Goal: Find specific page/section: Find specific page/section

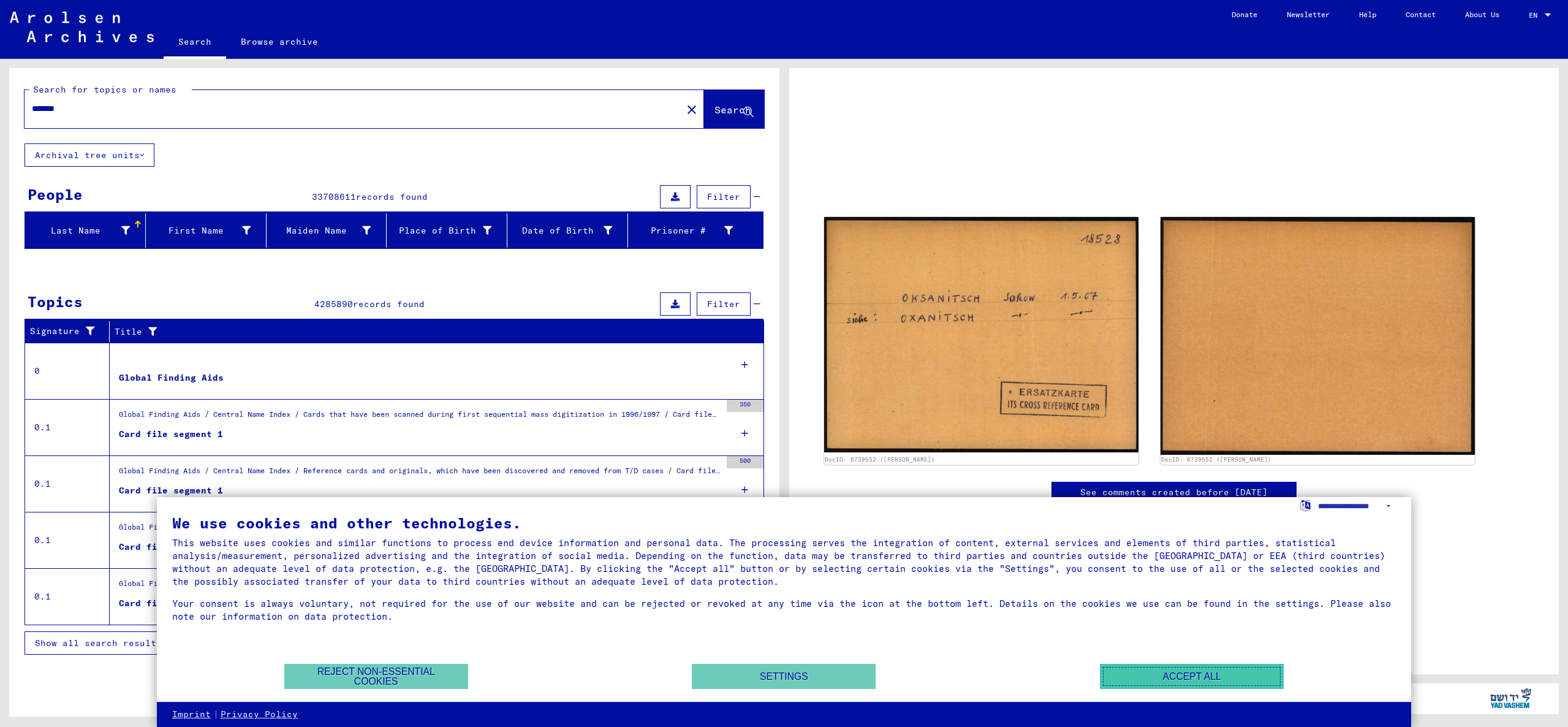
click at [1164, 679] on button "Accept all" at bounding box center [1192, 676] width 184 height 25
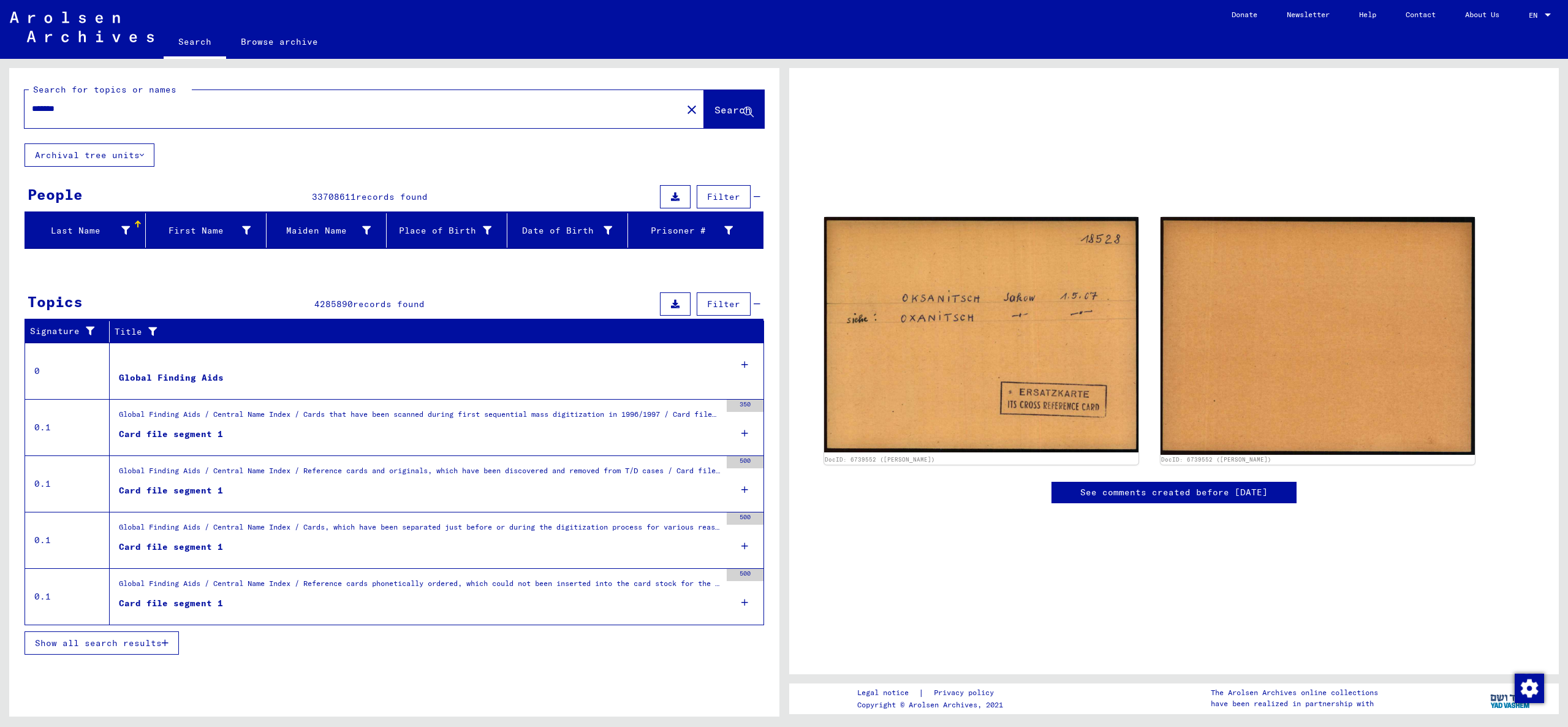
scroll to position [259, 0]
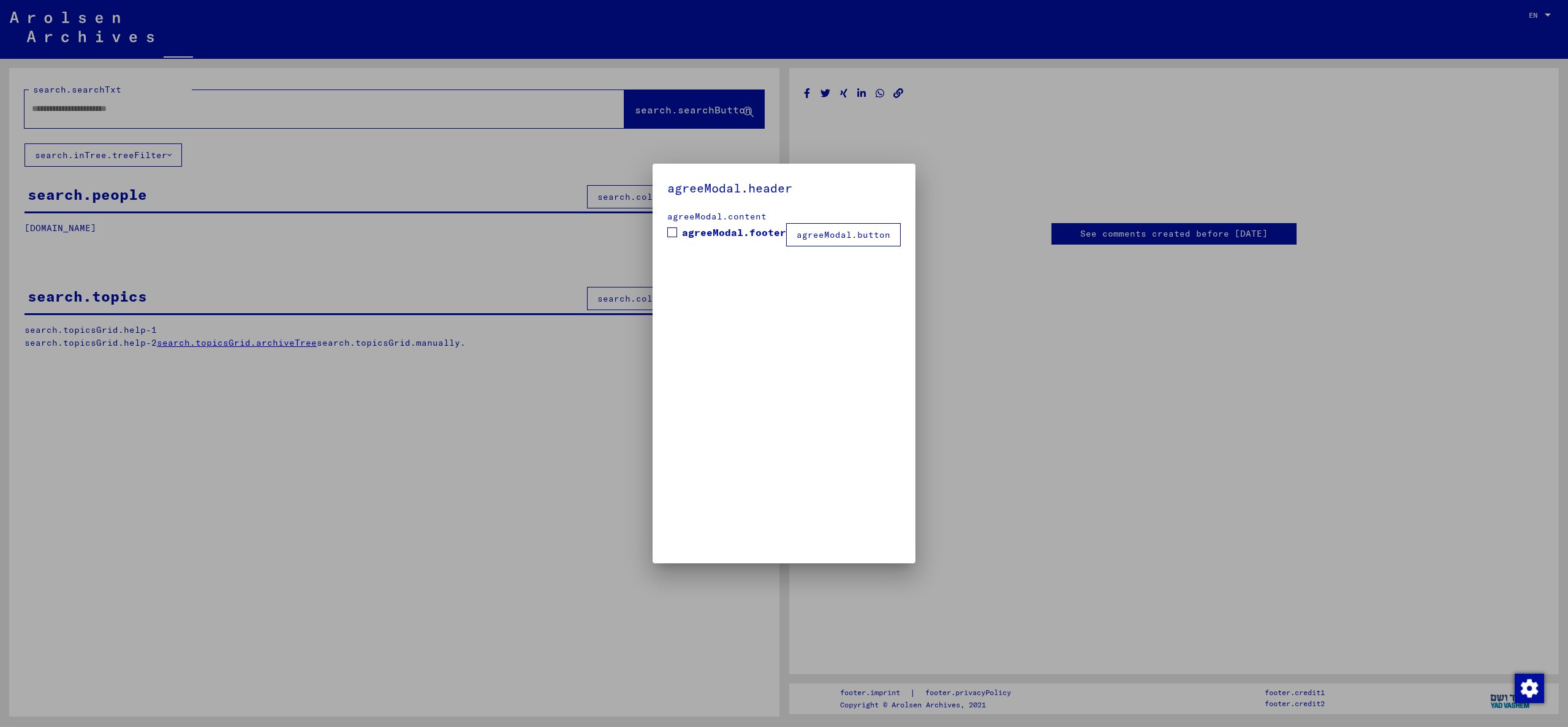
type input "*******"
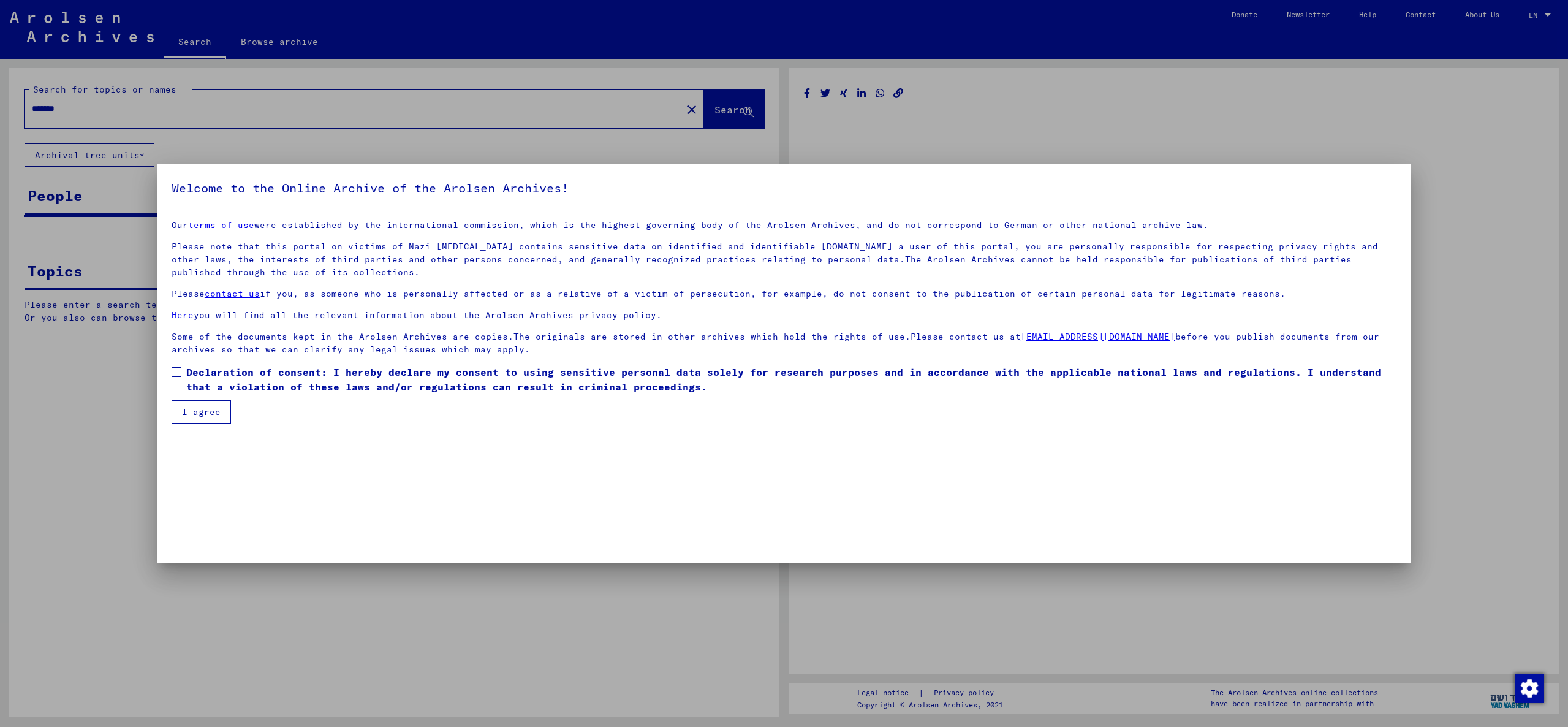
click at [349, 387] on span "Declaration of consent: I hereby declare my consent to using sensitive personal…" at bounding box center [792, 380] width 1211 height 30
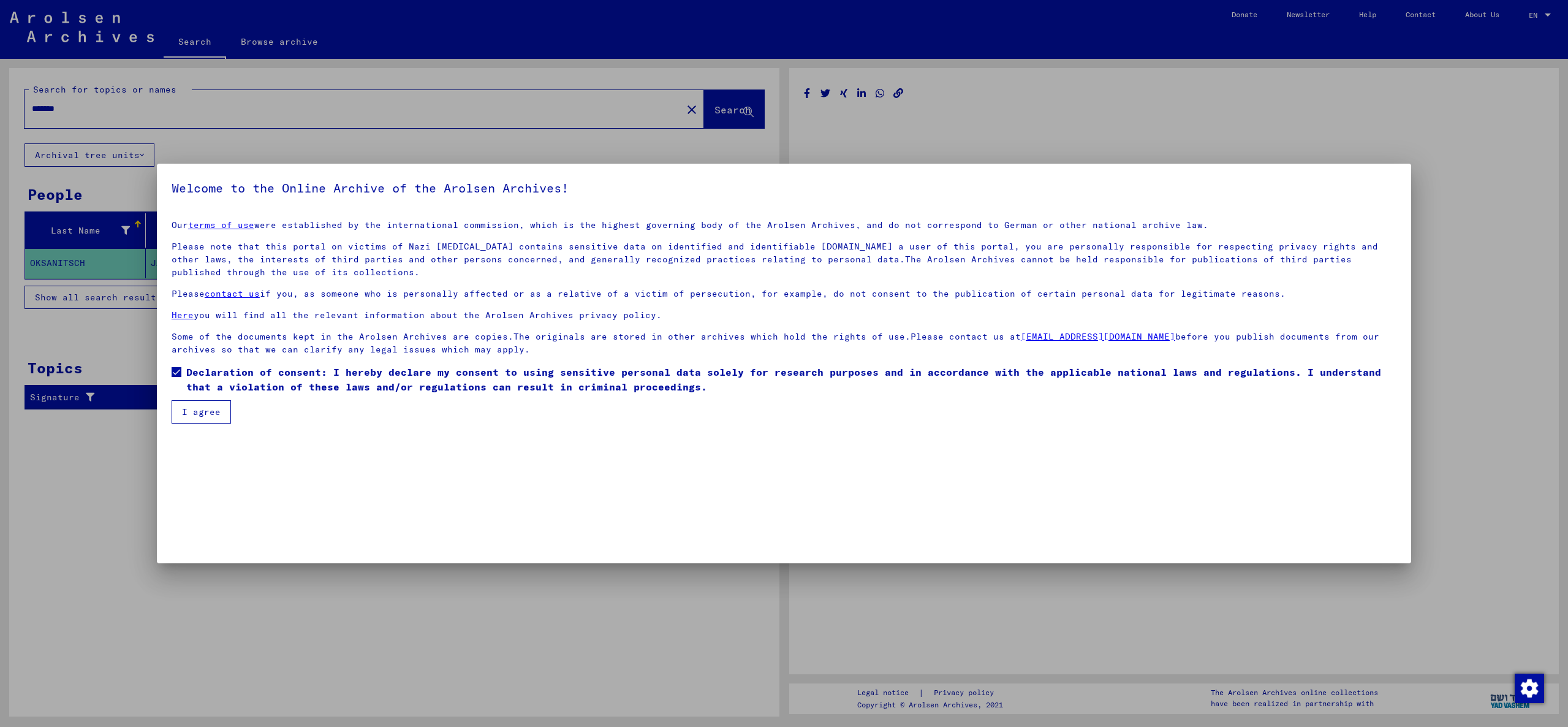
click at [177, 405] on button "I agree" at bounding box center [201, 411] width 59 height 23
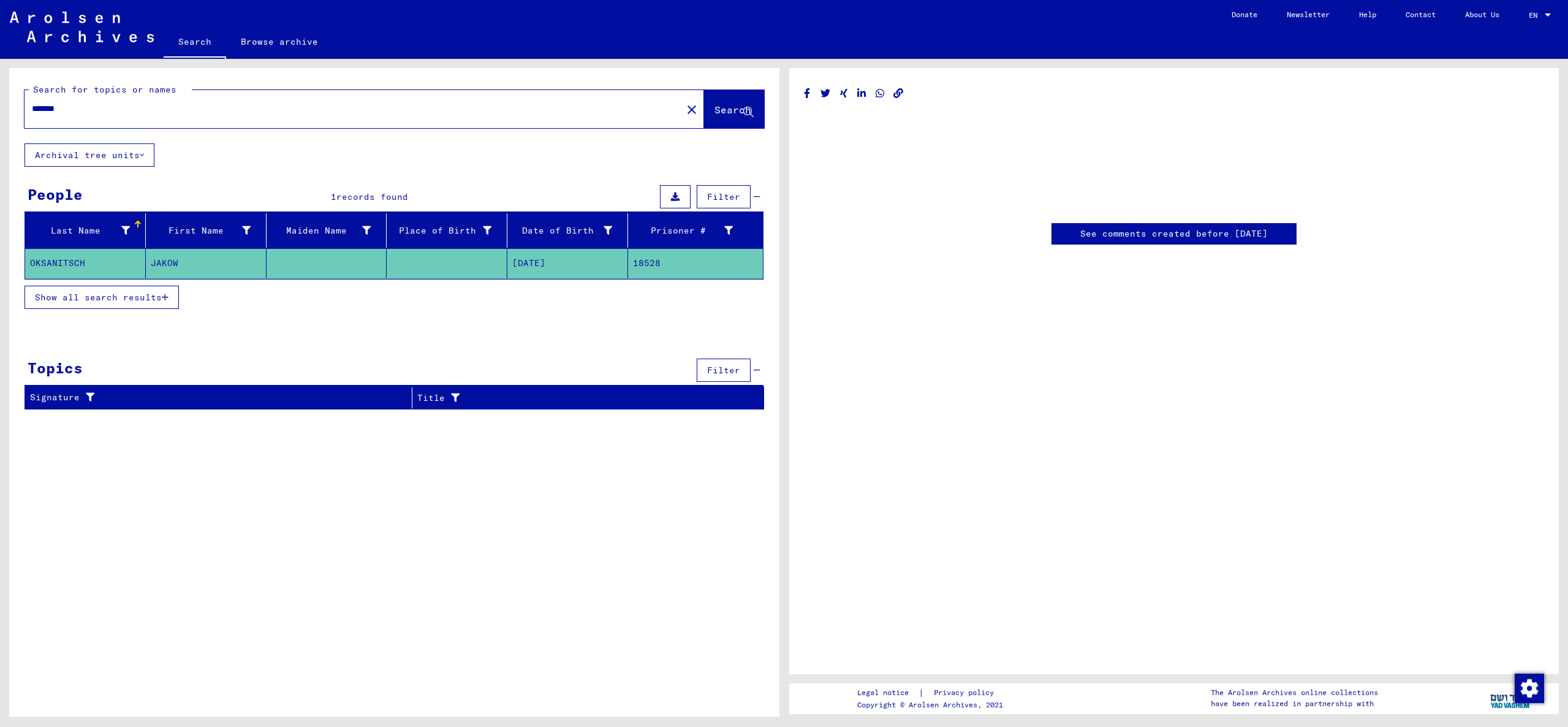
click at [663, 253] on mat-cell "18528" at bounding box center [695, 263] width 135 height 30
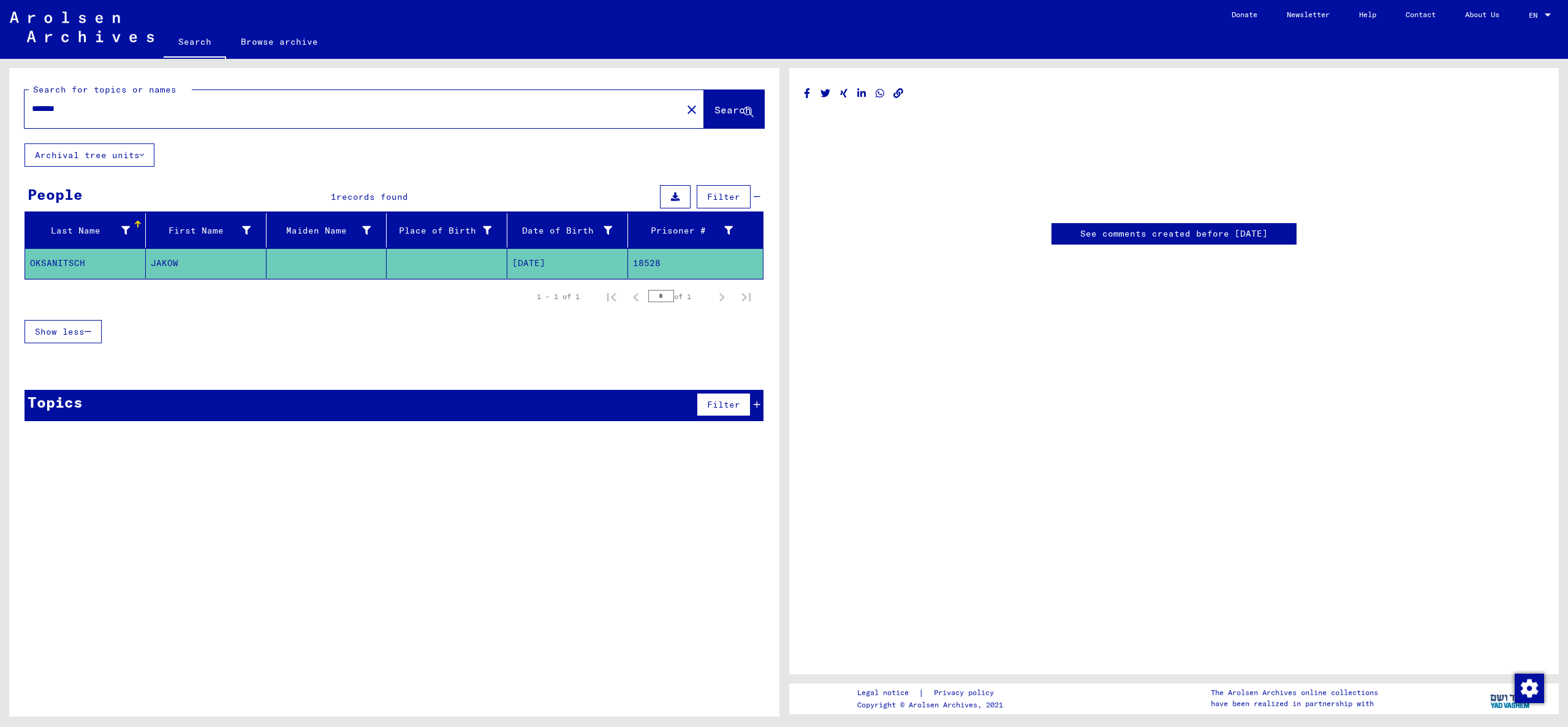
click at [86, 253] on mat-cell "OKSANITSCH" at bounding box center [85, 263] width 121 height 30
click at [1159, 236] on link "See comments created before [DATE]" at bounding box center [1174, 234] width 188 height 13
